Goal: Task Accomplishment & Management: Complete application form

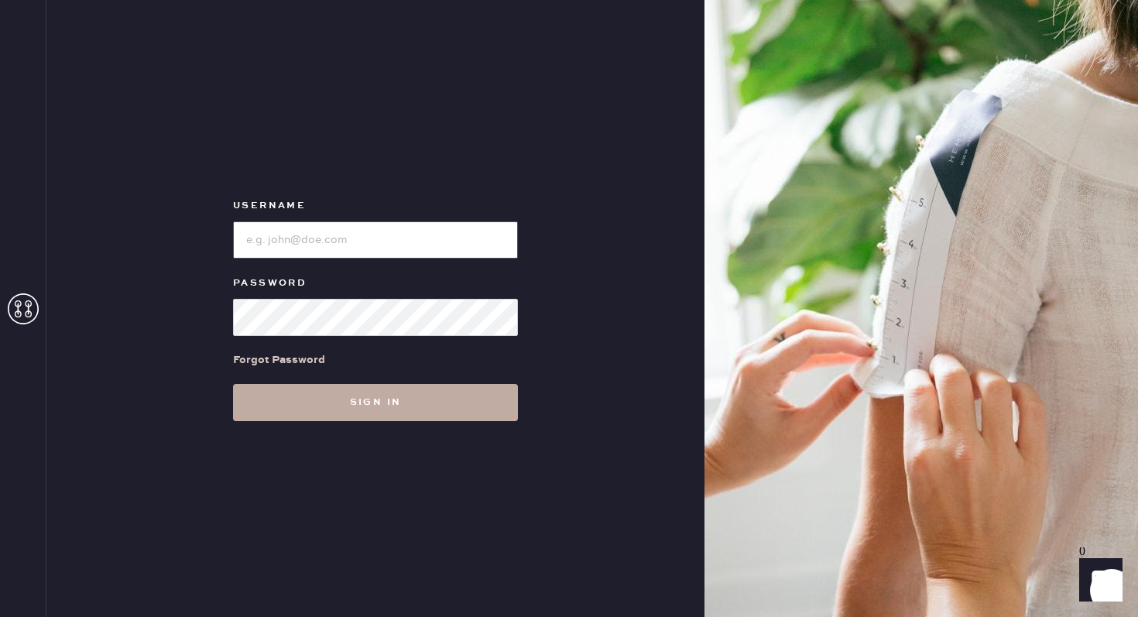
type input "reformationuppereastside"
click at [375, 419] on button "Sign in" at bounding box center [375, 402] width 285 height 37
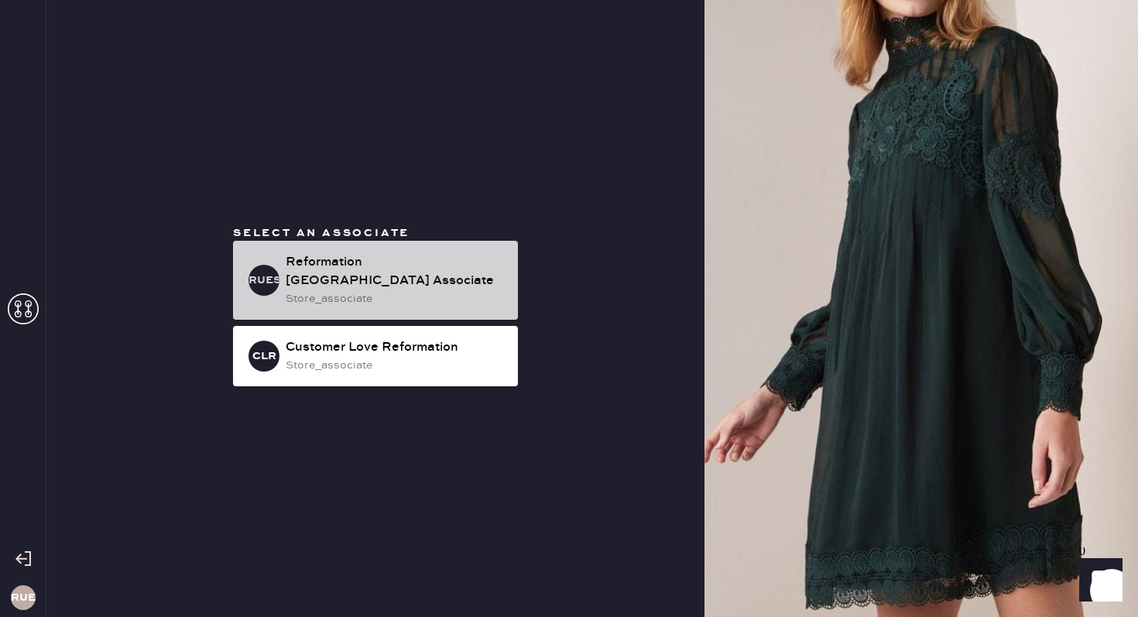
click at [358, 290] on div "store_associate" at bounding box center [396, 298] width 220 height 17
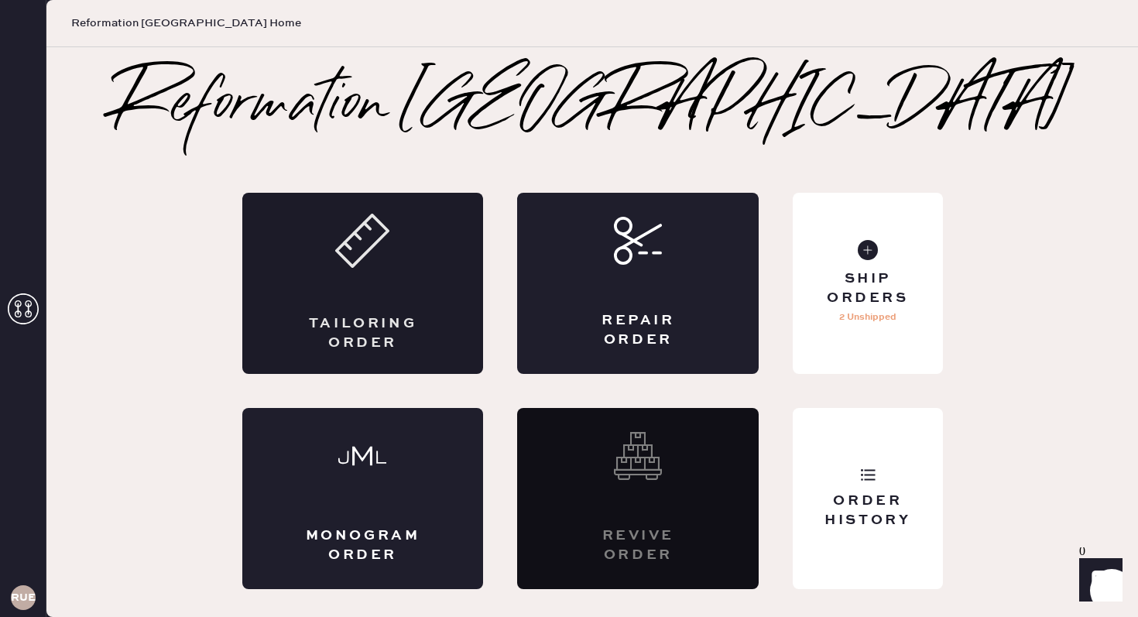
click at [440, 295] on div "Tailoring Order" at bounding box center [362, 283] width 241 height 181
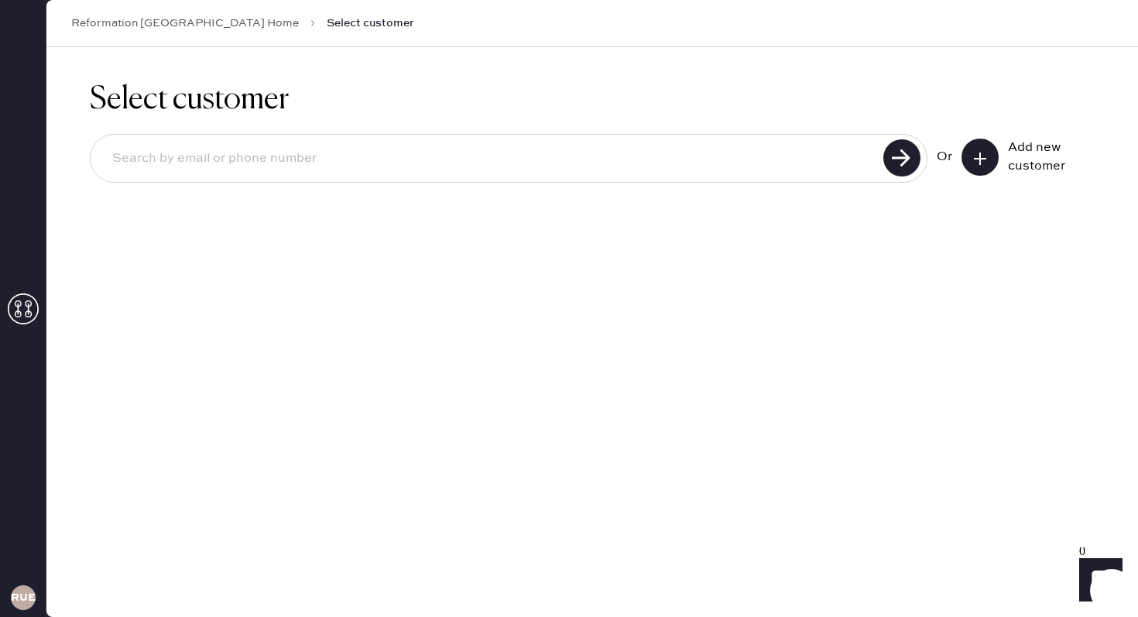
click at [983, 159] on icon at bounding box center [979, 158] width 15 height 15
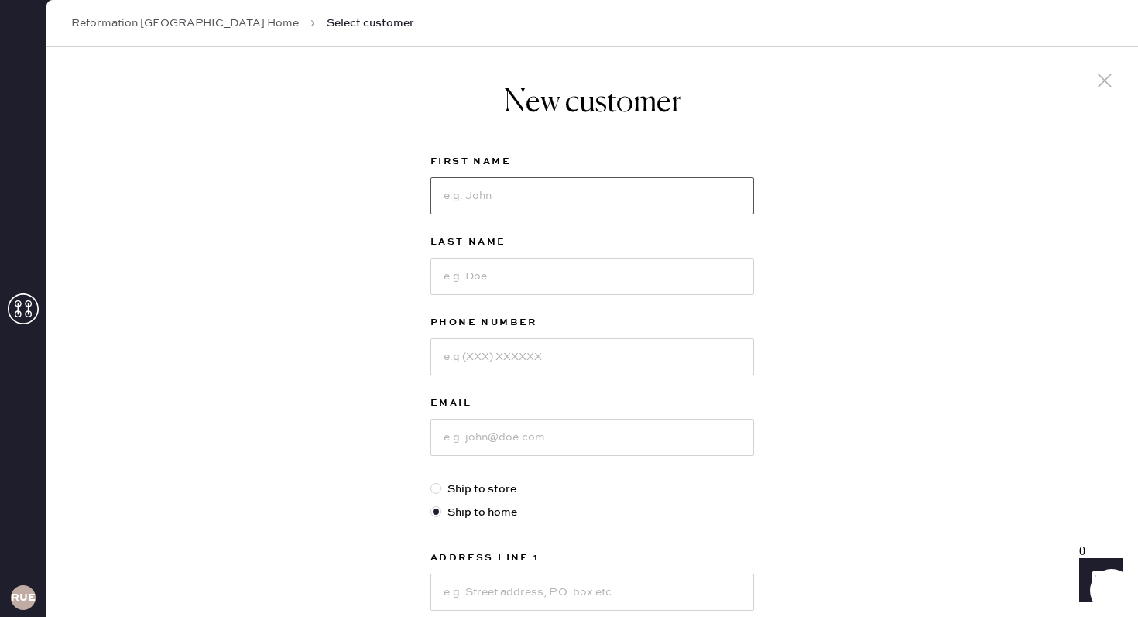
click at [541, 195] on input at bounding box center [591, 195] width 323 height 37
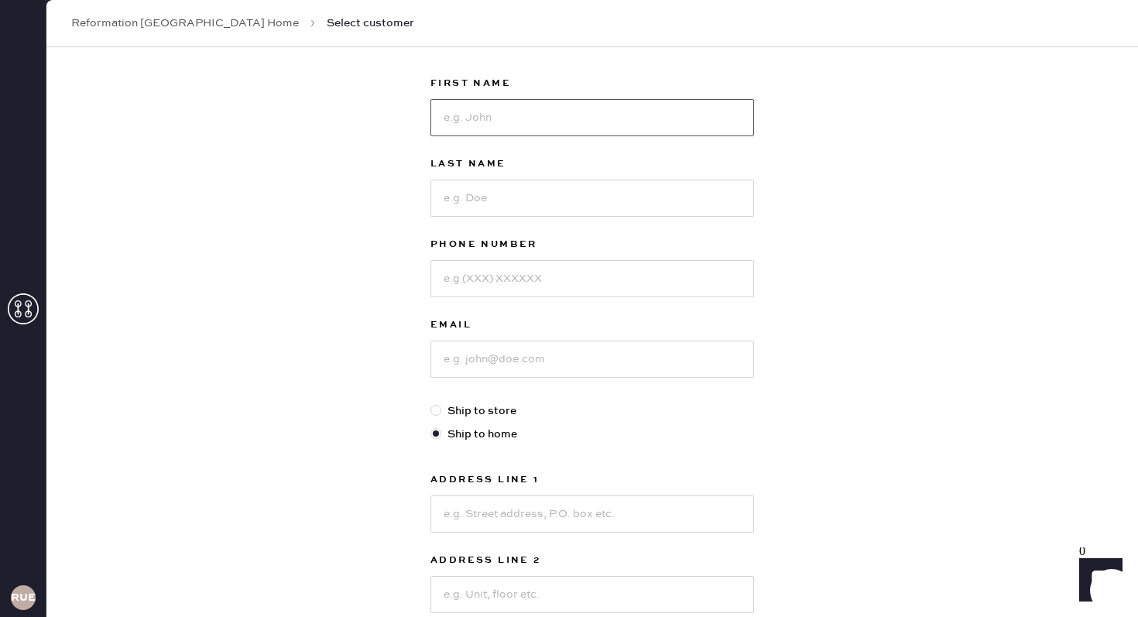
scroll to position [70, 0]
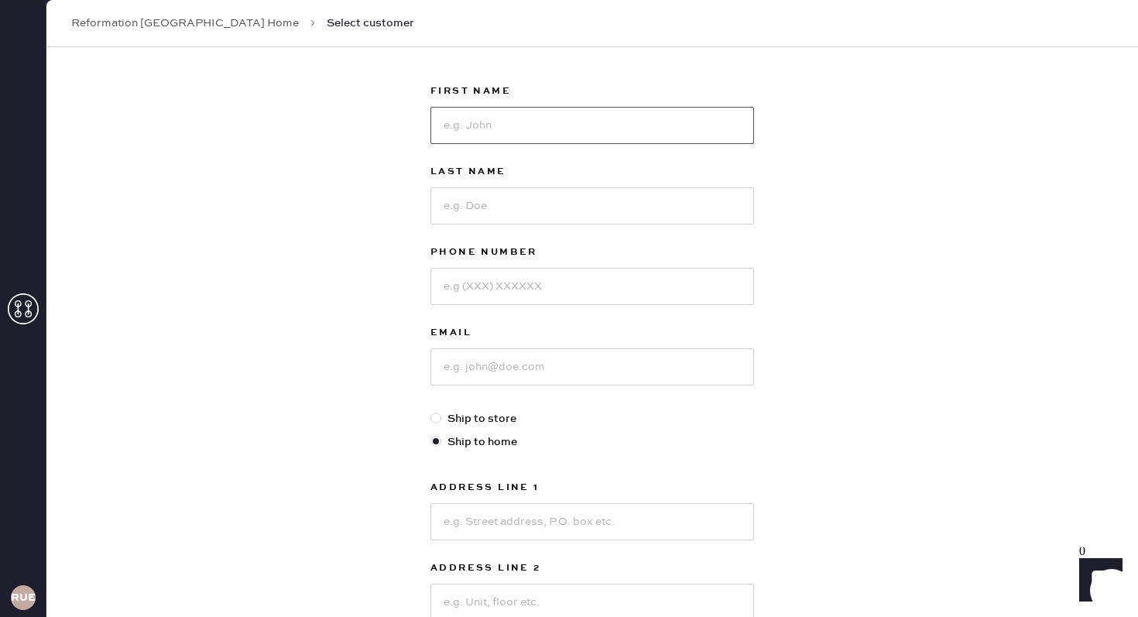
click at [522, 139] on input at bounding box center [591, 125] width 323 height 37
type input "[PERSON_NAME]"
type input "Campo"
type input "7328619480"
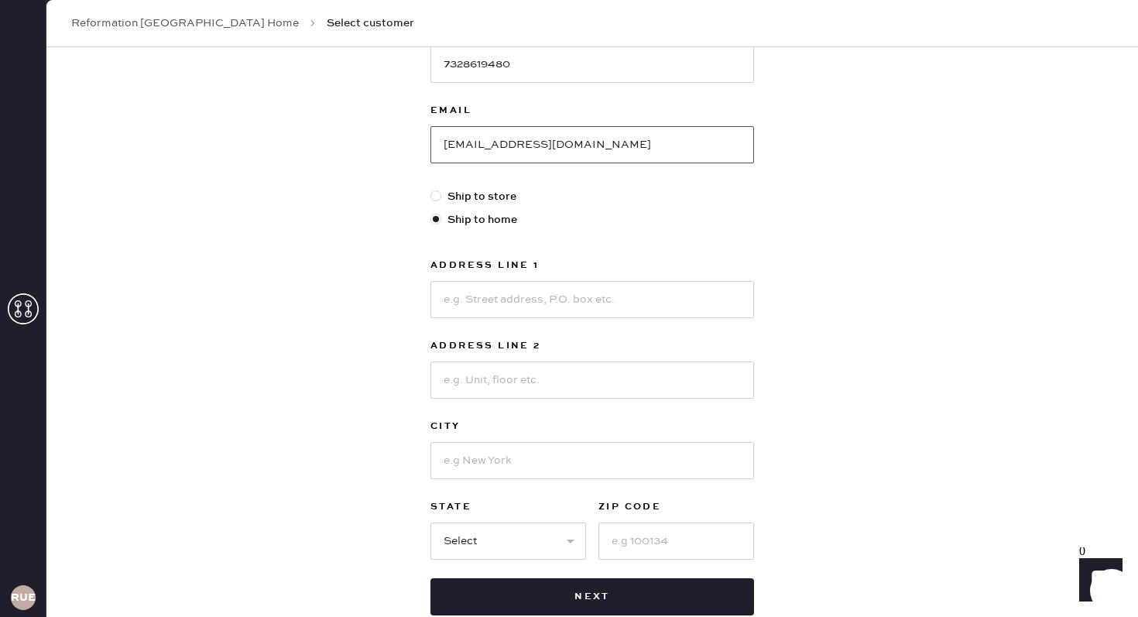
scroll to position [294, 0]
type input "[EMAIL_ADDRESS][DOMAIN_NAME]"
click at [516, 294] on input at bounding box center [591, 297] width 323 height 37
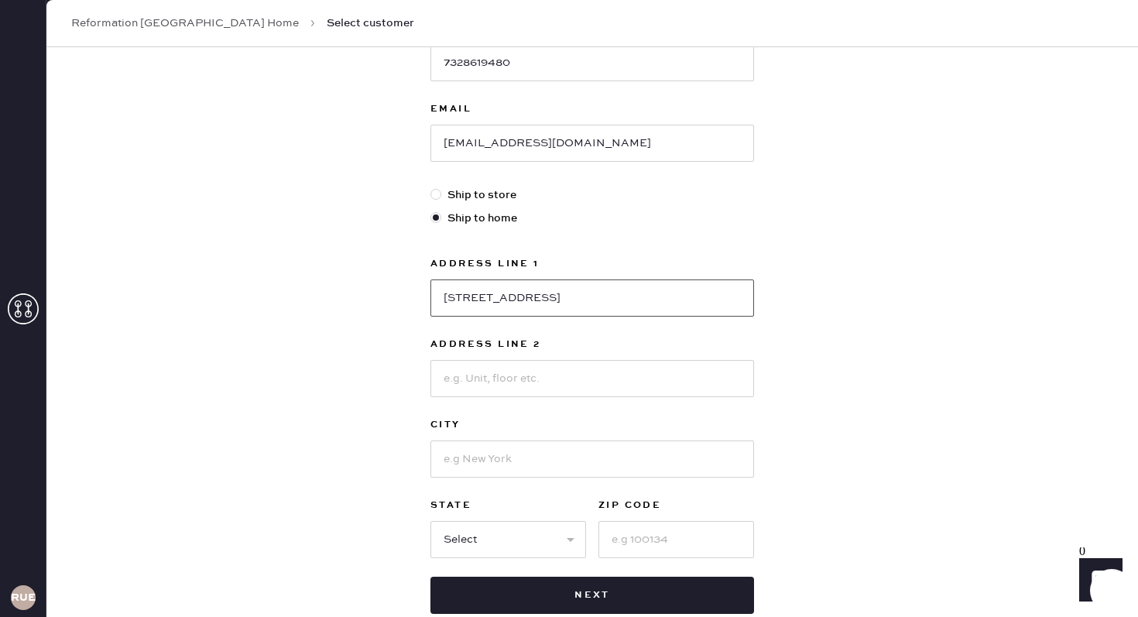
type input "[STREET_ADDRESS]"
type input "Apt 3J"
type input "[US_STATE]"
select select "NY"
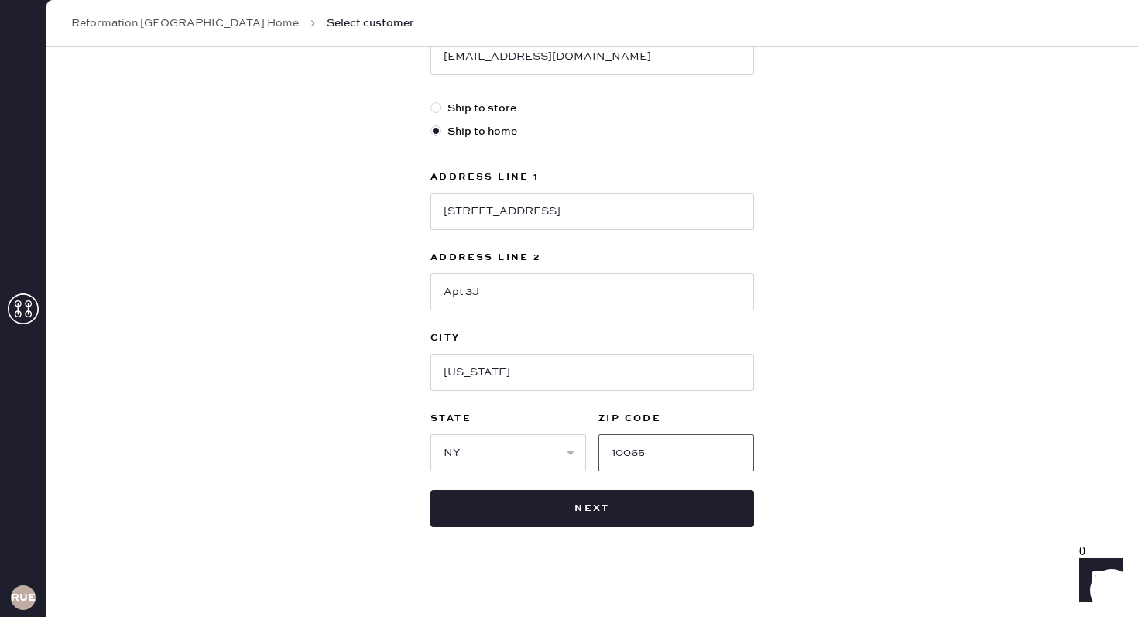
scroll to position [390, 0]
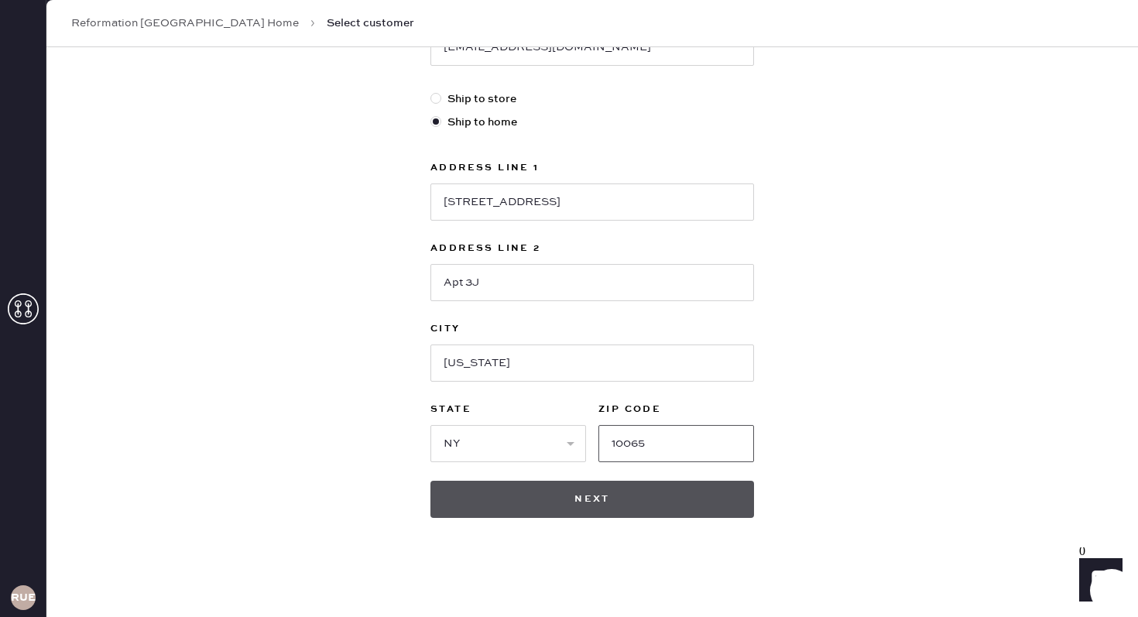
type input "10065"
click at [597, 498] on button "Next" at bounding box center [591, 499] width 323 height 37
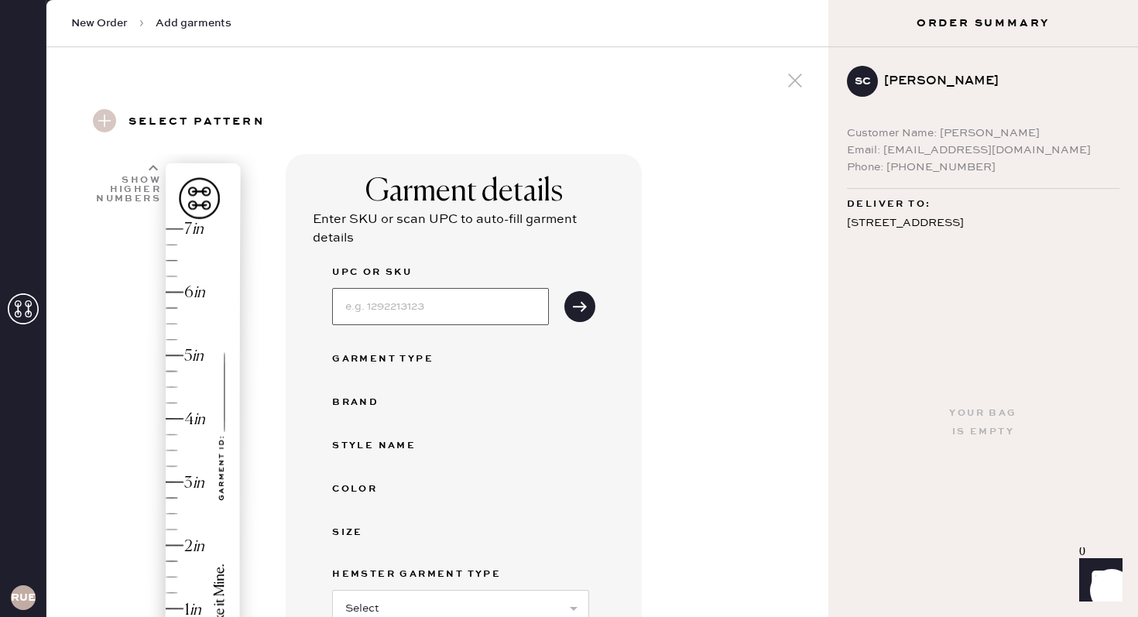
click at [397, 313] on input at bounding box center [440, 306] width 217 height 37
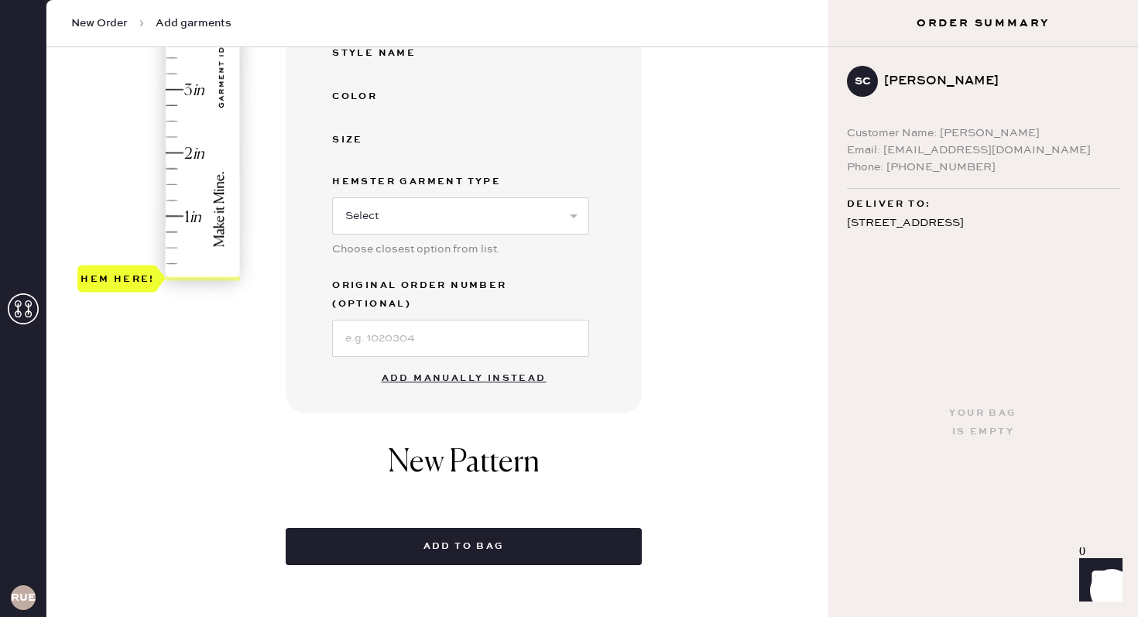
scroll to position [423, 0]
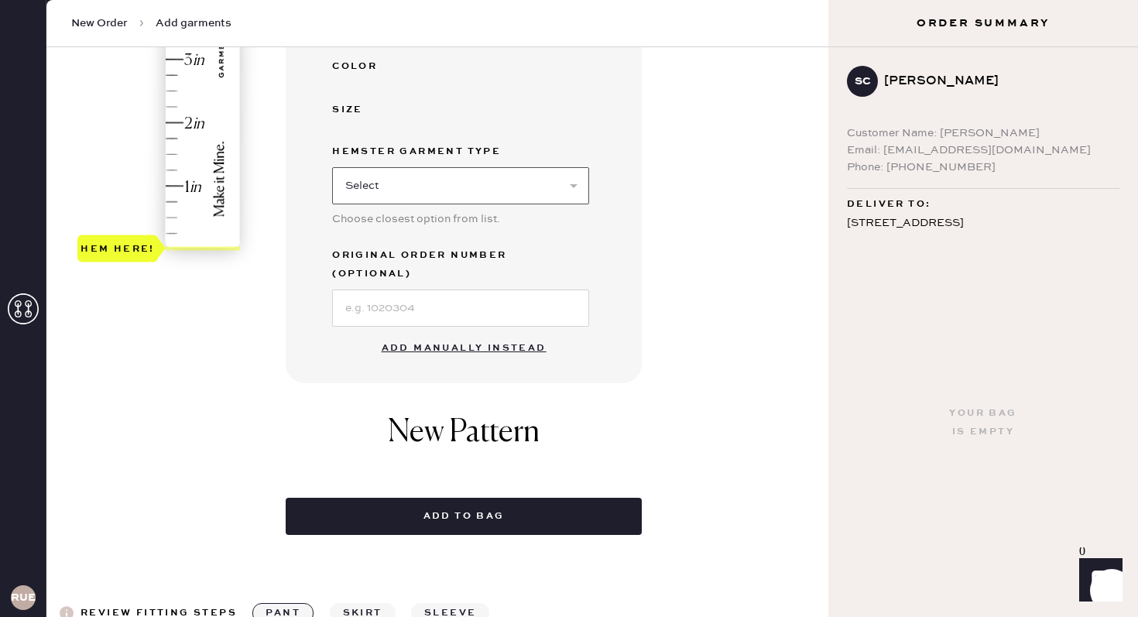
click at [404, 181] on select "Select Basic Skirt Jeans Leggings Pants Shorts Basic Sleeved Dress Basic Sleeve…" at bounding box center [460, 185] width 257 height 37
click at [412, 181] on select "Select Basic Skirt Jeans Leggings Pants Shorts Basic Sleeved Dress Basic Sleeve…" at bounding box center [460, 185] width 257 height 37
select select "2"
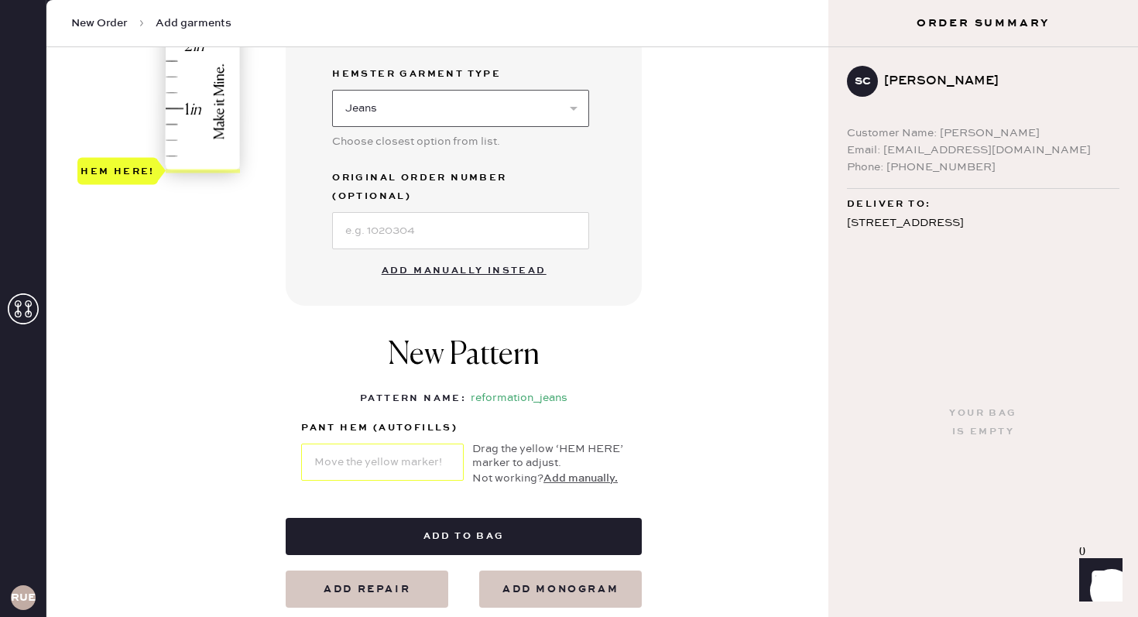
scroll to position [501, 0]
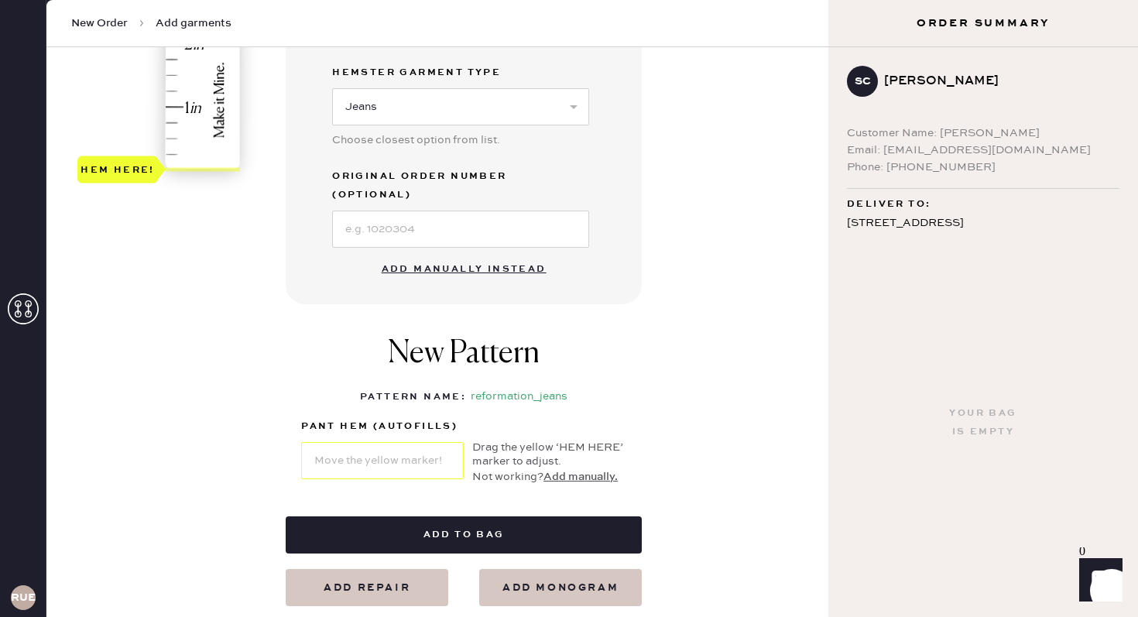
click at [456, 254] on button "Add manually instead" at bounding box center [463, 269] width 183 height 31
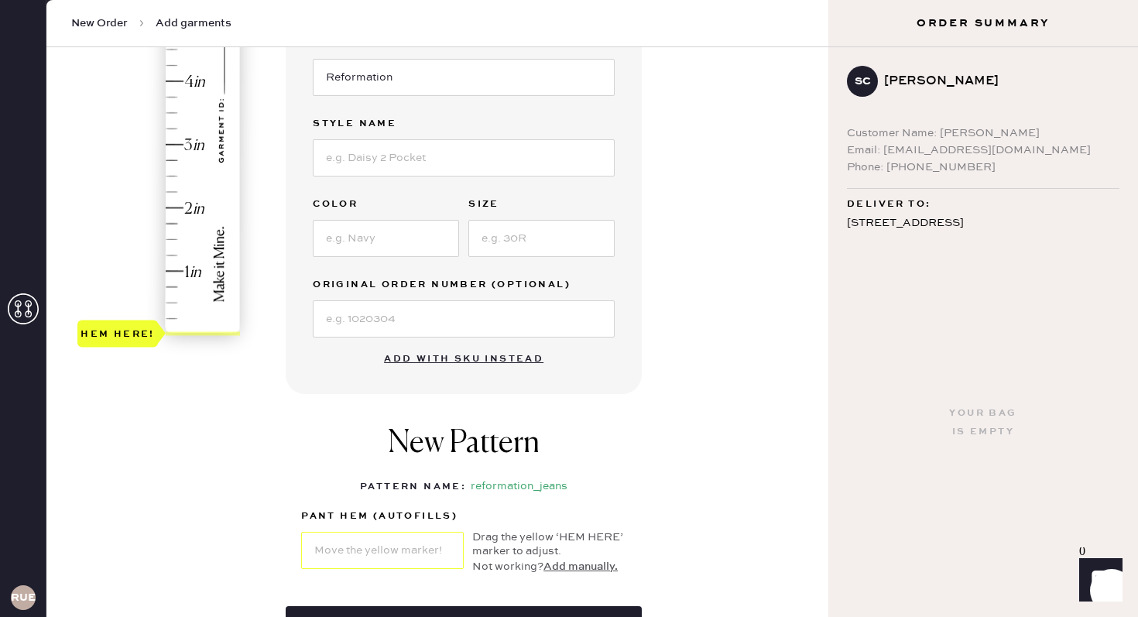
scroll to position [135, 0]
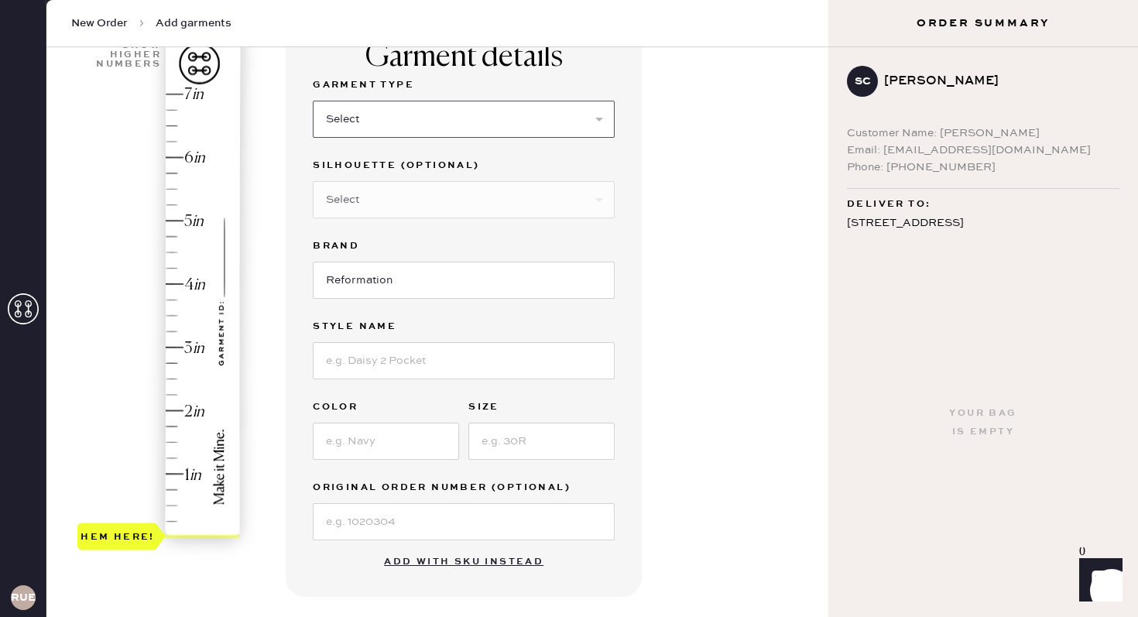
click at [361, 128] on select "Select Basic Skirt Jeans Leggings Pants Shorts Basic Sleeved Dress Basic Sleeve…" at bounding box center [464, 119] width 302 height 37
select select "2"
click at [361, 194] on select "Select Shorts Cropped Flare Boot Cut Straight Skinny Other" at bounding box center [464, 199] width 302 height 37
select select "5"
click at [371, 214] on select "Select Shorts Cropped Flare Boot Cut Straight Skinny Other" at bounding box center [464, 199] width 302 height 37
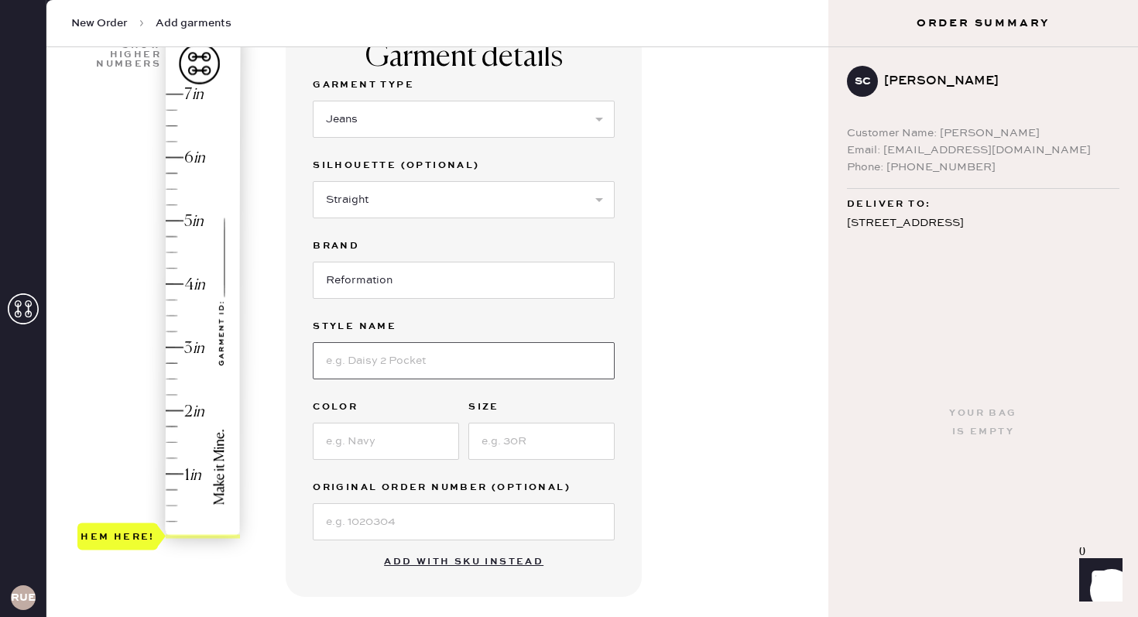
click at [365, 350] on input at bounding box center [464, 360] width 302 height 37
type input "[PERSON_NAME] Low Rise slouchy Wide Leg"
click at [385, 448] on input at bounding box center [386, 441] width 146 height 37
type input "[PERSON_NAME]"
click at [538, 450] on input at bounding box center [541, 441] width 146 height 37
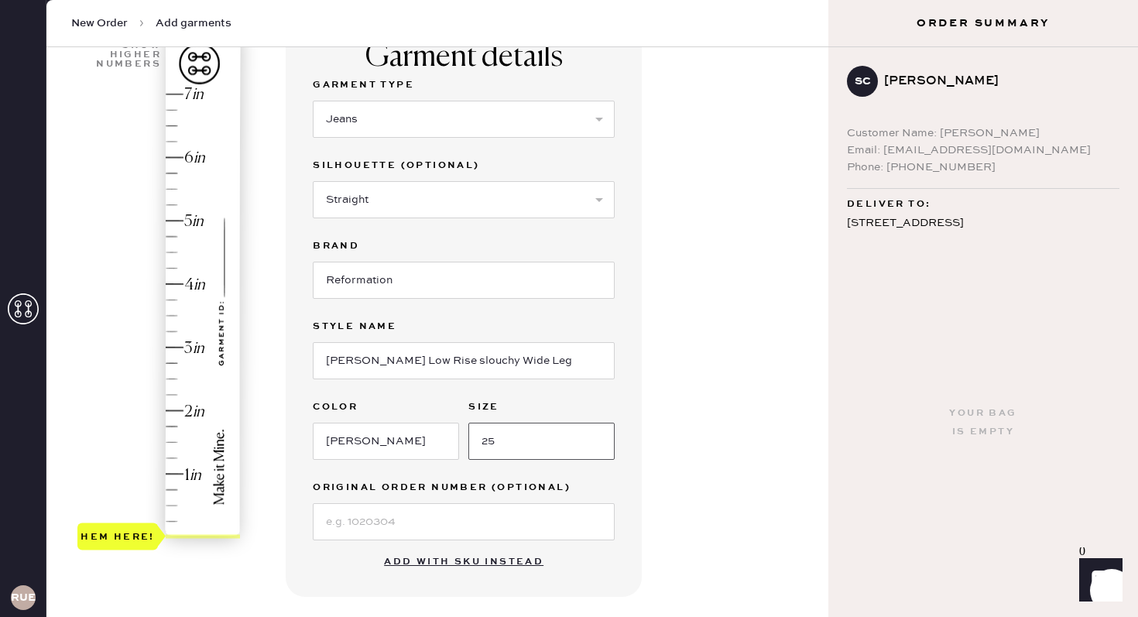
type input "25"
click at [428, 519] on input at bounding box center [464, 521] width 302 height 37
click at [419, 200] on select "Select Shorts Cropped Flare Boot Cut Straight Skinny Other" at bounding box center [464, 199] width 302 height 37
select select "other"
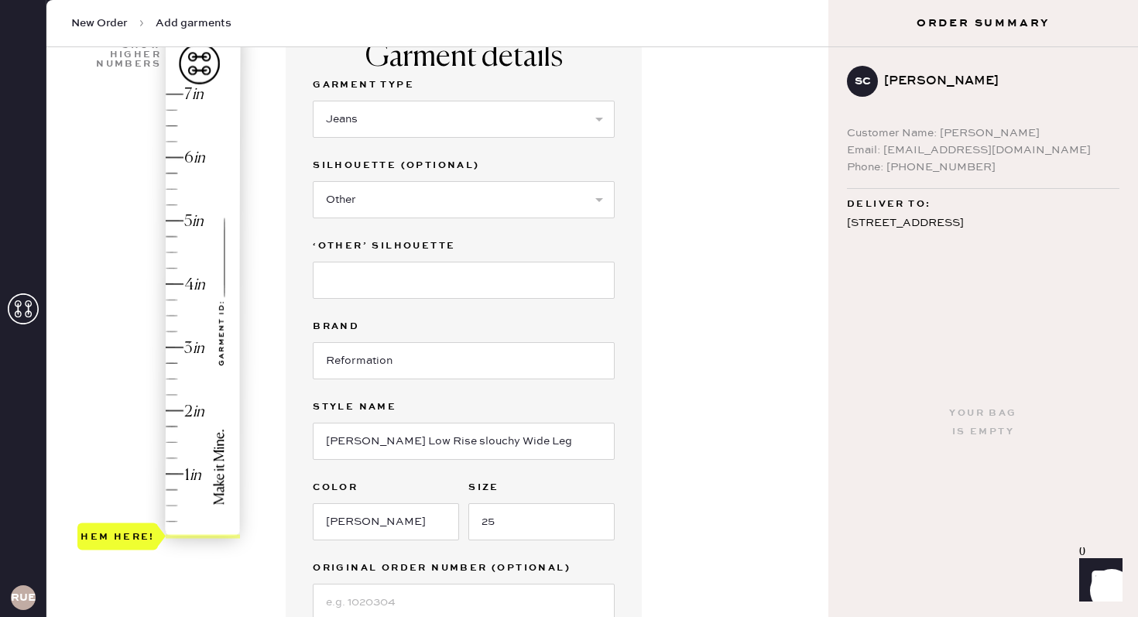
click at [341, 299] on div "‘other’ silhouette" at bounding box center [464, 277] width 302 height 80
click at [341, 282] on input at bounding box center [464, 280] width 302 height 37
type input "Wide leg"
click at [546, 364] on input "Reformation" at bounding box center [464, 360] width 302 height 37
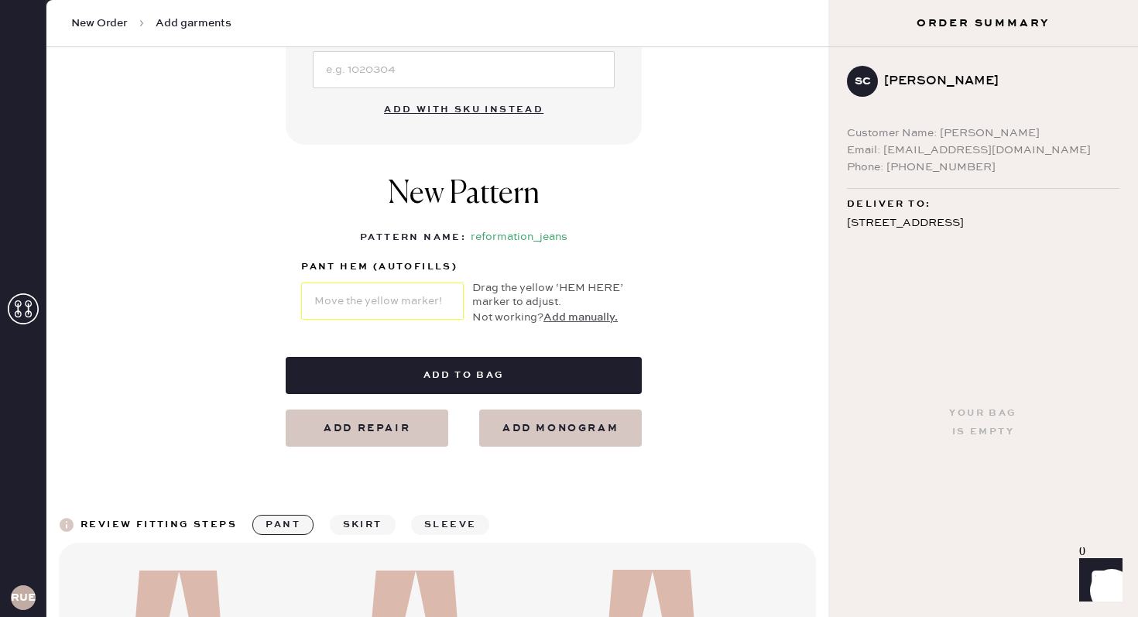
scroll to position [712, 0]
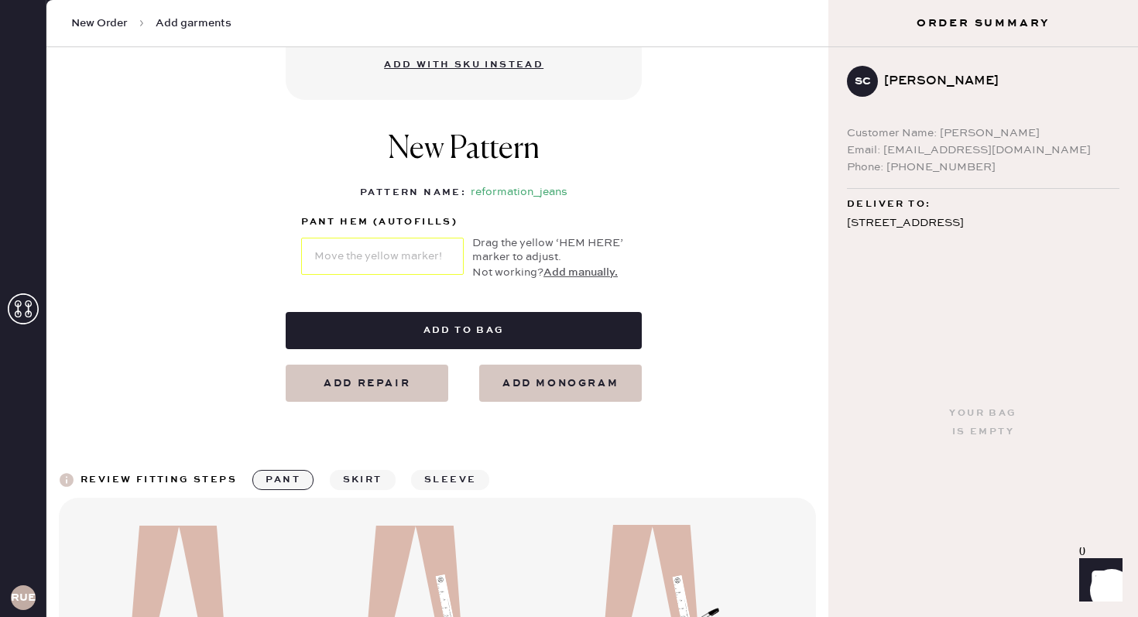
click at [404, 388] on button "Add repair" at bounding box center [367, 382] width 163 height 37
select select "2"
select select "other"
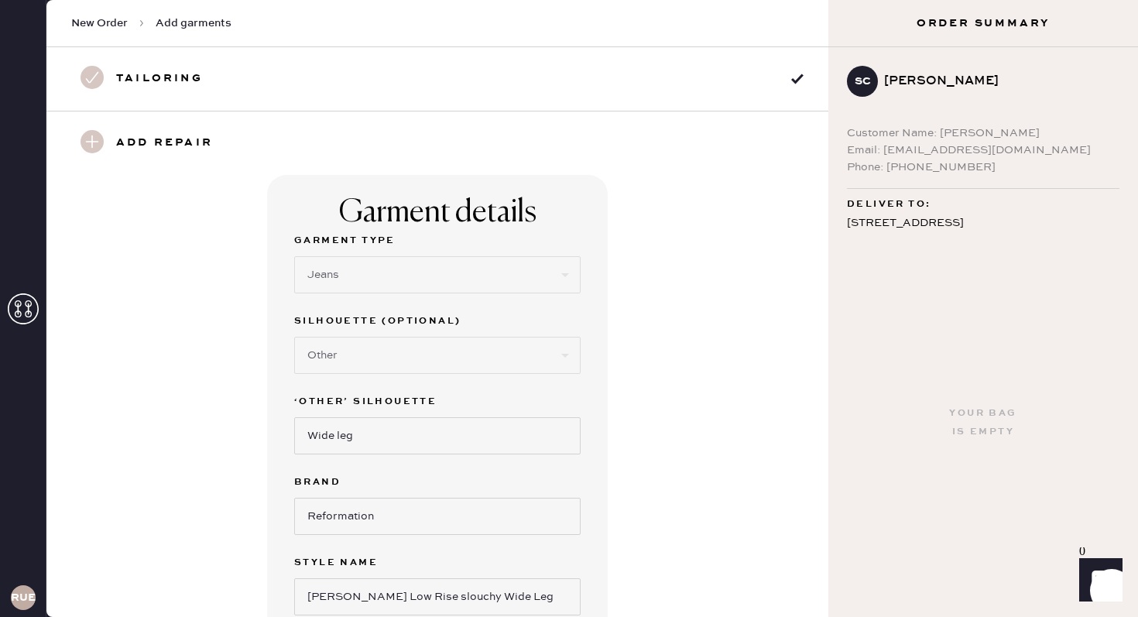
click at [277, 54] on div "Tailoring" at bounding box center [437, 78] width 782 height 63
select select "2"
select select "other"
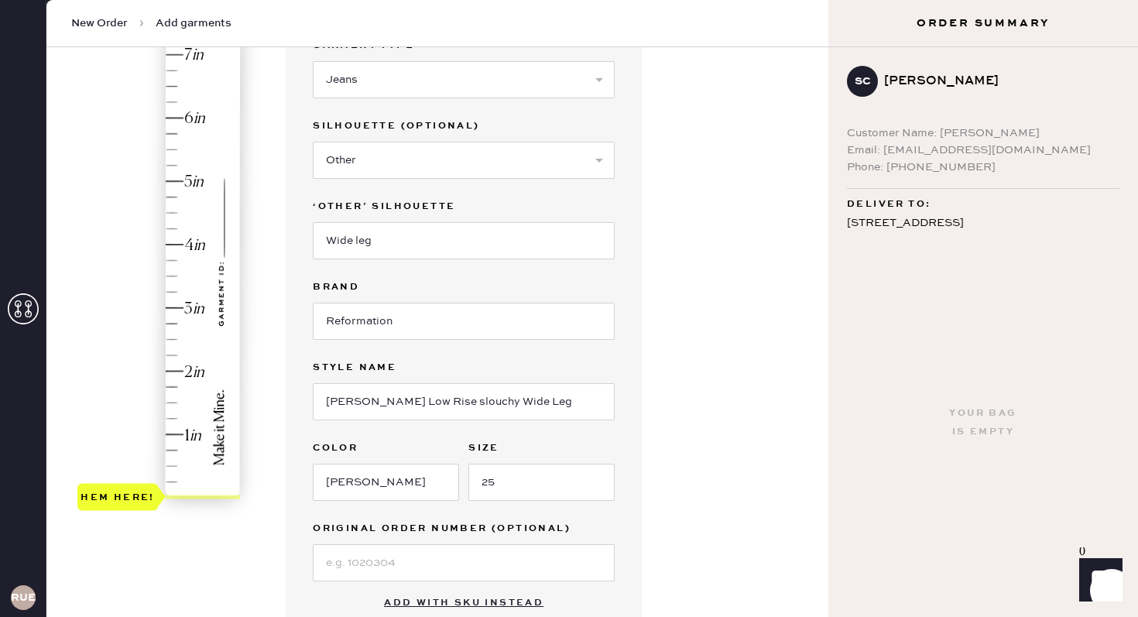
scroll to position [332, 0]
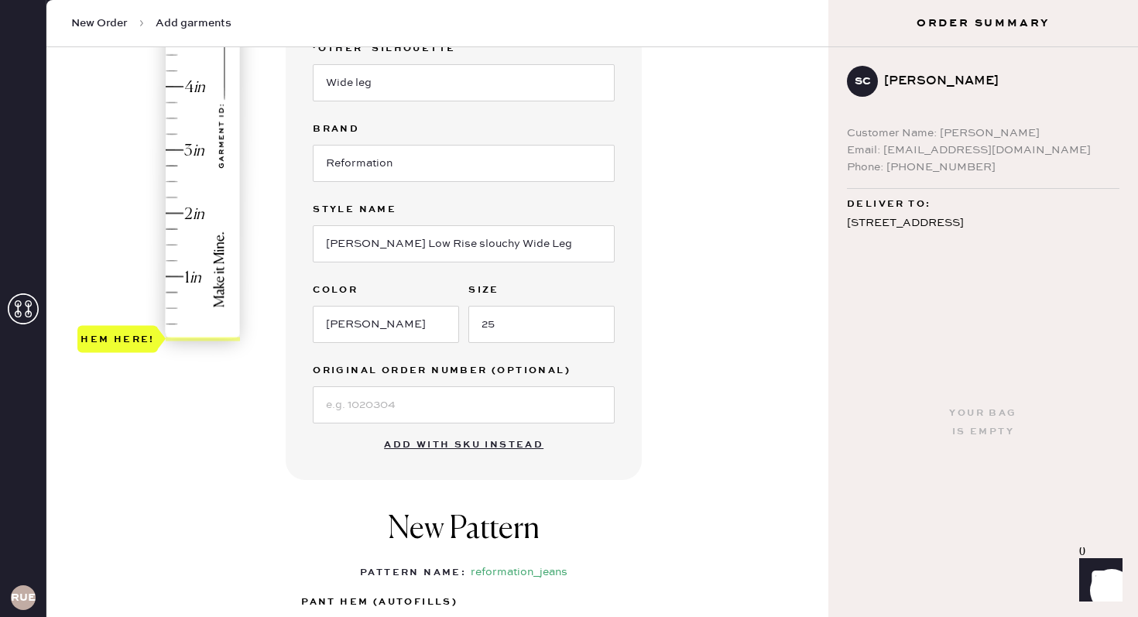
type input "2.5"
click at [176, 177] on div "Hem here!" at bounding box center [159, 118] width 165 height 457
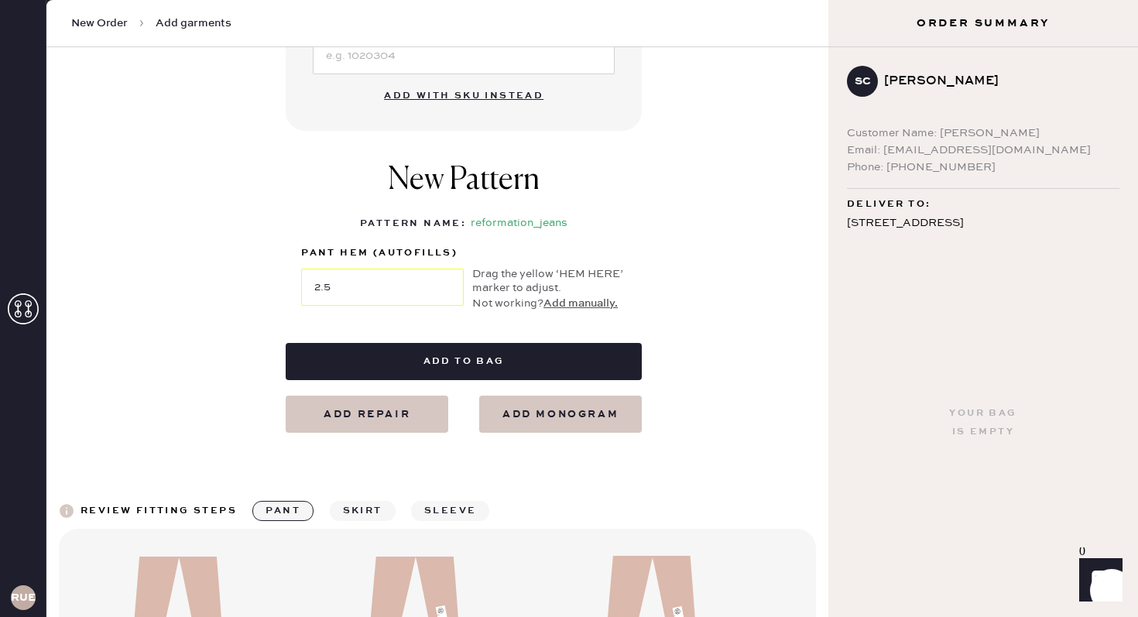
scroll to position [683, 0]
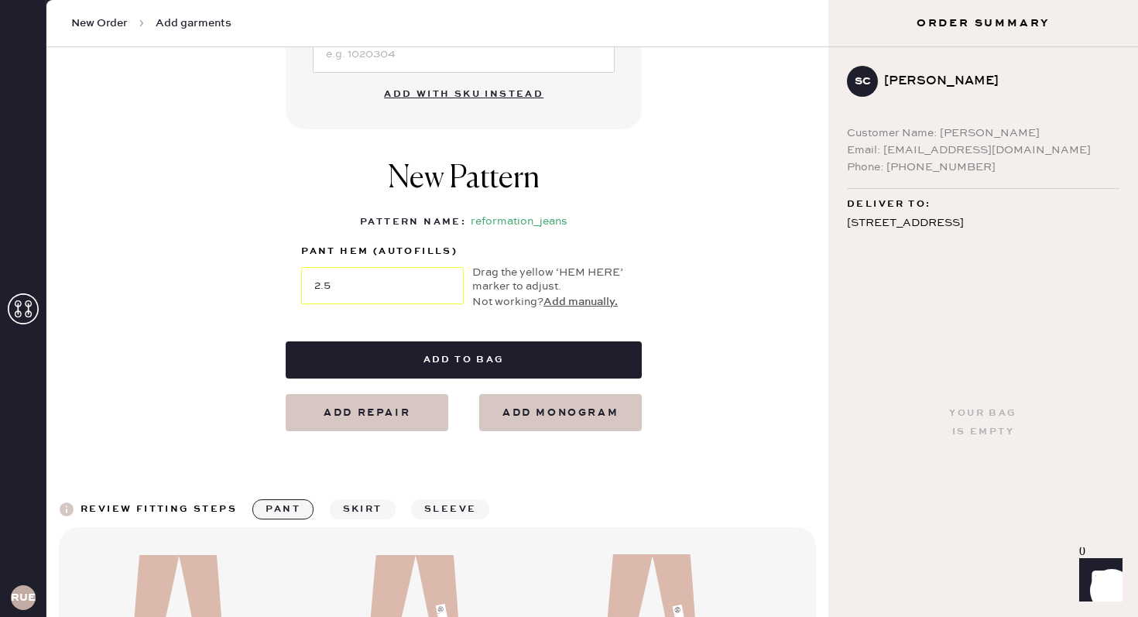
click at [452, 360] on button "Add to bag" at bounding box center [464, 359] width 356 height 37
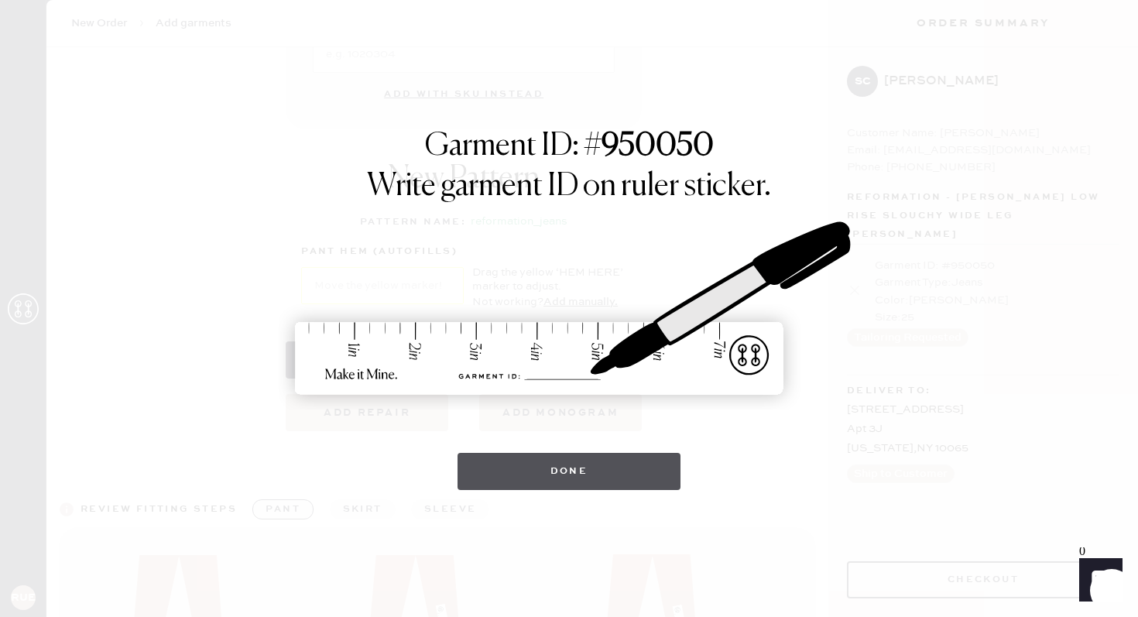
click at [577, 475] on button "Done" at bounding box center [569, 471] width 224 height 37
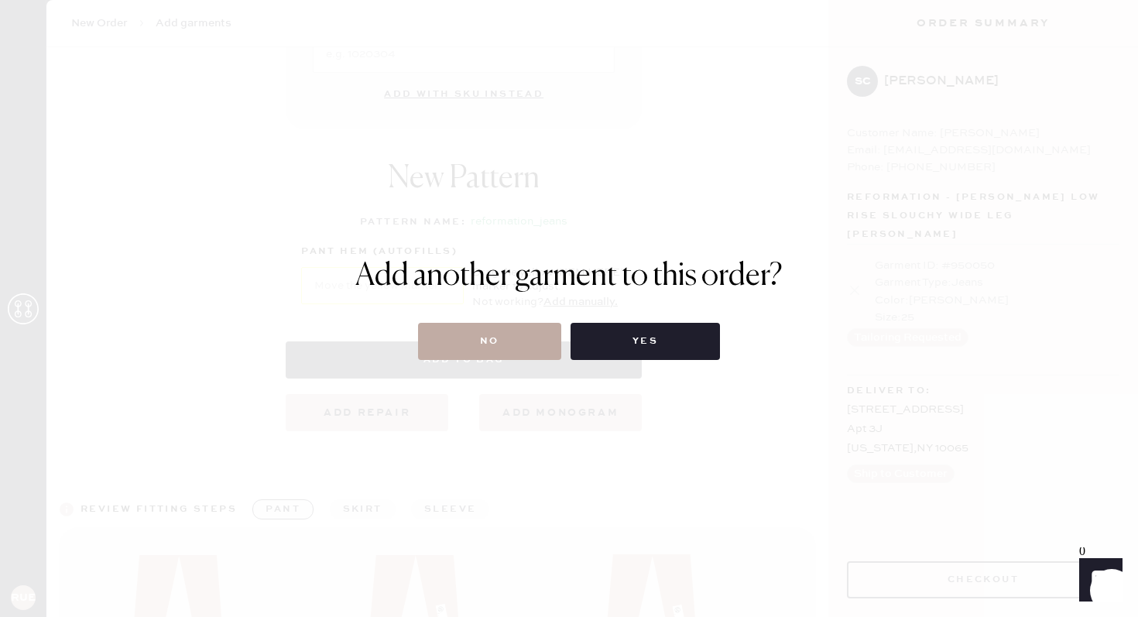
click at [508, 343] on button "No" at bounding box center [489, 341] width 143 height 37
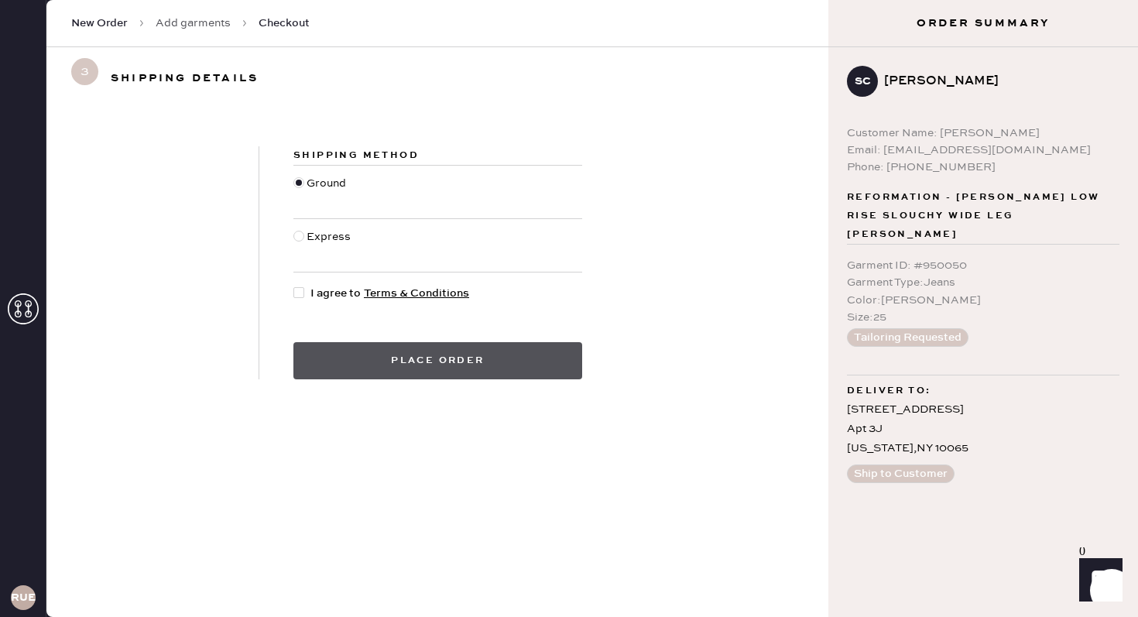
click at [426, 367] on button "Place order" at bounding box center [437, 360] width 289 height 37
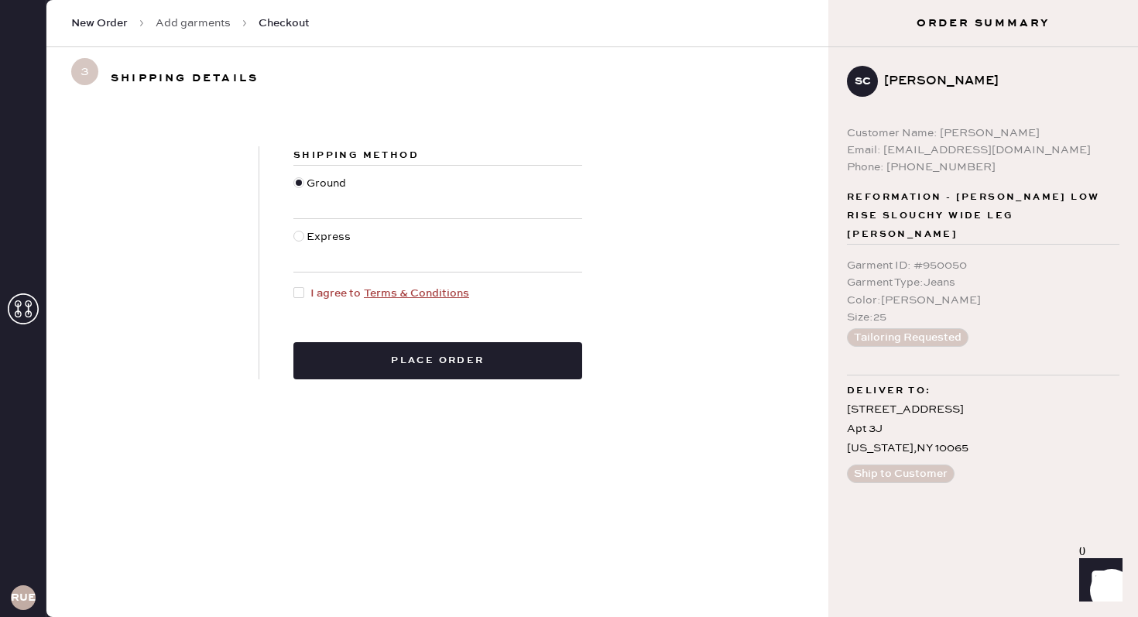
click at [306, 289] on div at bounding box center [301, 293] width 17 height 17
click at [294, 286] on input "I agree to Terms & Conditions" at bounding box center [293, 285] width 1 height 1
checkbox input "true"
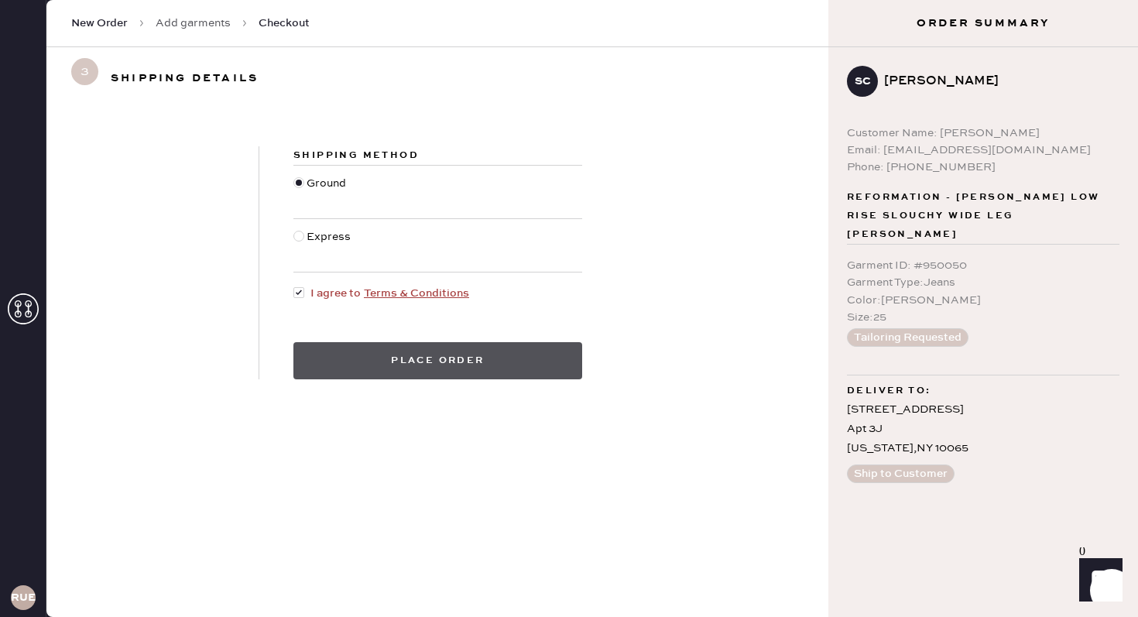
click at [357, 349] on button "Place order" at bounding box center [437, 360] width 289 height 37
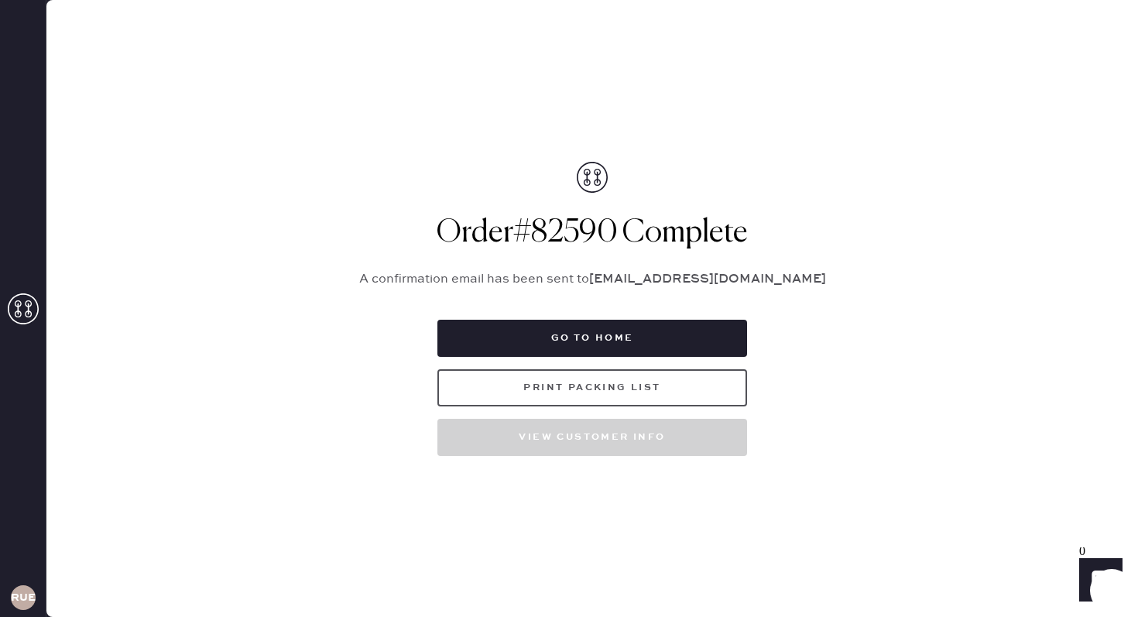
click at [576, 388] on button "Print Packing List" at bounding box center [592, 387] width 310 height 37
